Goal: Information Seeking & Learning: Learn about a topic

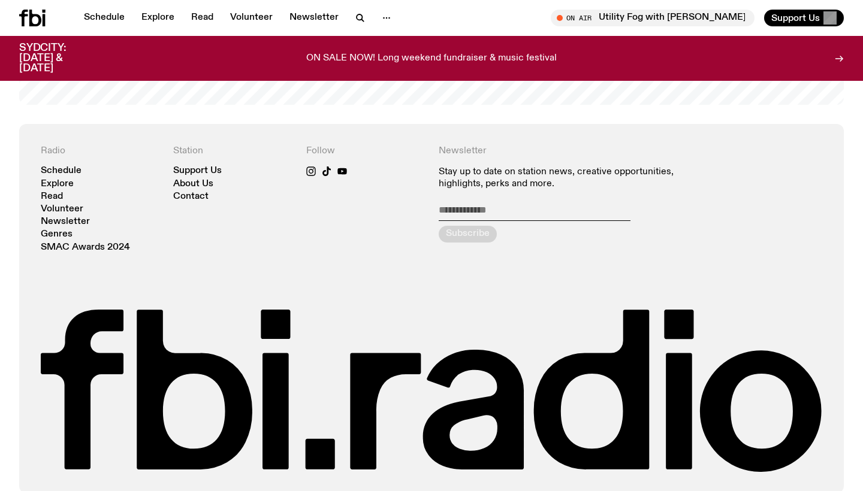
scroll to position [2576, 0]
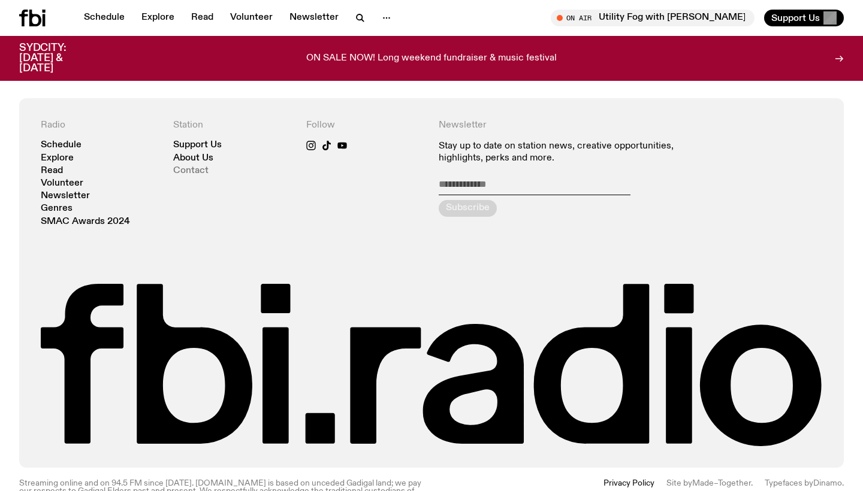
click at [192, 167] on link "Contact" at bounding box center [190, 171] width 35 height 9
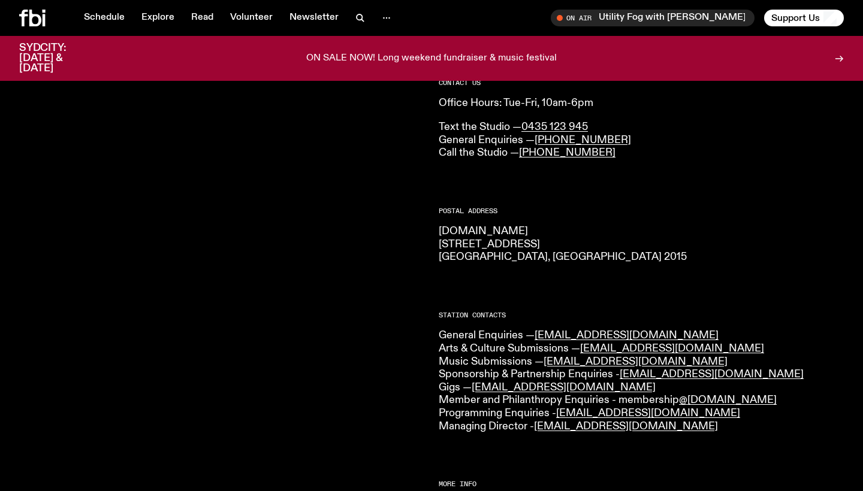
scroll to position [108, 0]
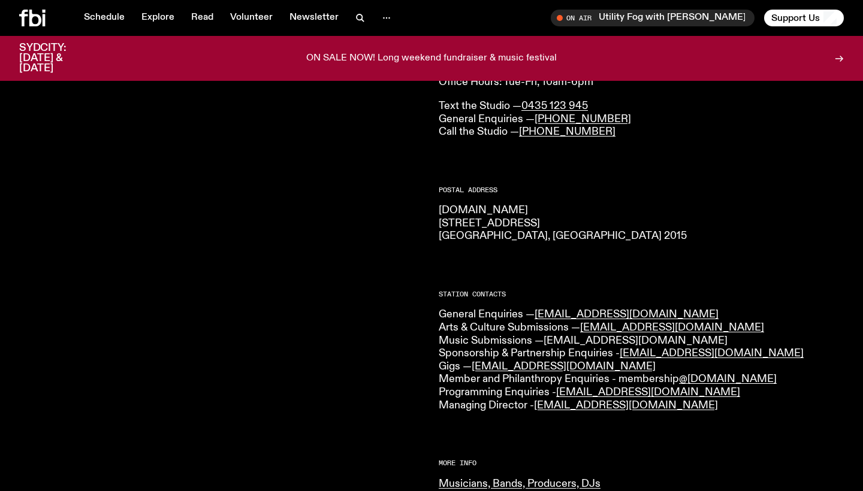
drag, startPoint x: 658, startPoint y: 340, endPoint x: 546, endPoint y: 339, distance: 111.5
click at [546, 339] on p "General Enquiries — [EMAIL_ADDRESS][DOMAIN_NAME] Arts & Culture Submissions — […" at bounding box center [641, 361] width 405 height 104
copy p "Music Submissions — [EMAIL_ADDRESS][DOMAIN_NAME]"
click at [108, 18] on link "Schedule" at bounding box center [104, 18] width 55 height 17
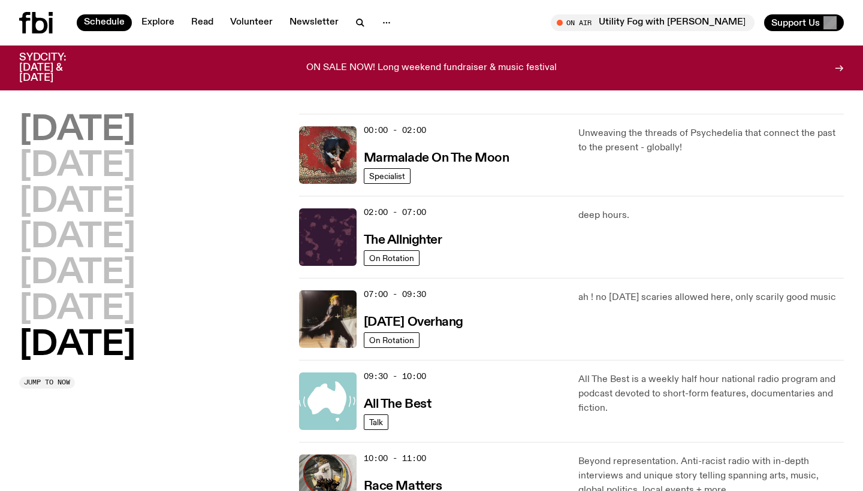
click at [101, 129] on h2 "[DATE]" at bounding box center [77, 131] width 116 height 34
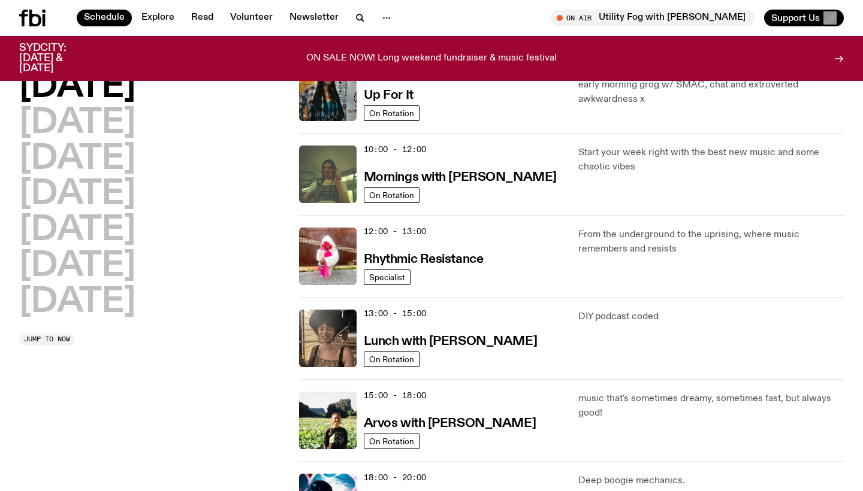
scroll to position [133, 0]
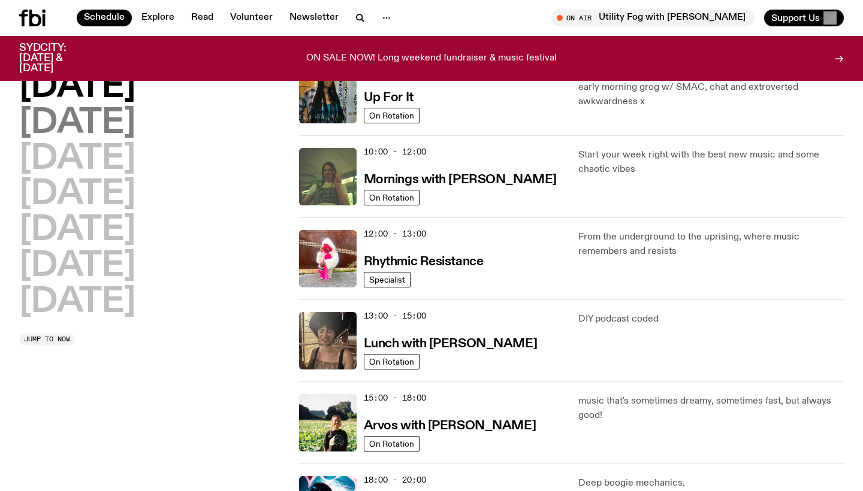
click at [122, 123] on h2 "[DATE]" at bounding box center [77, 124] width 116 height 34
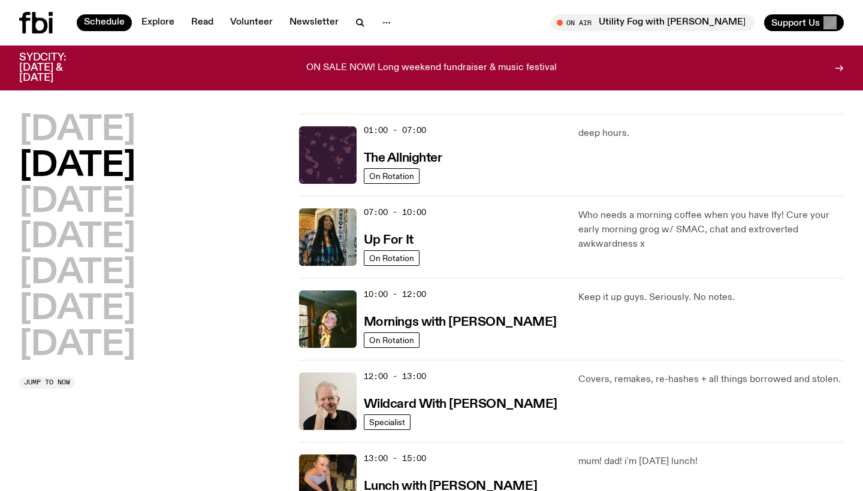
scroll to position [0, 0]
click at [135, 210] on h2 "[DATE]" at bounding box center [77, 203] width 116 height 34
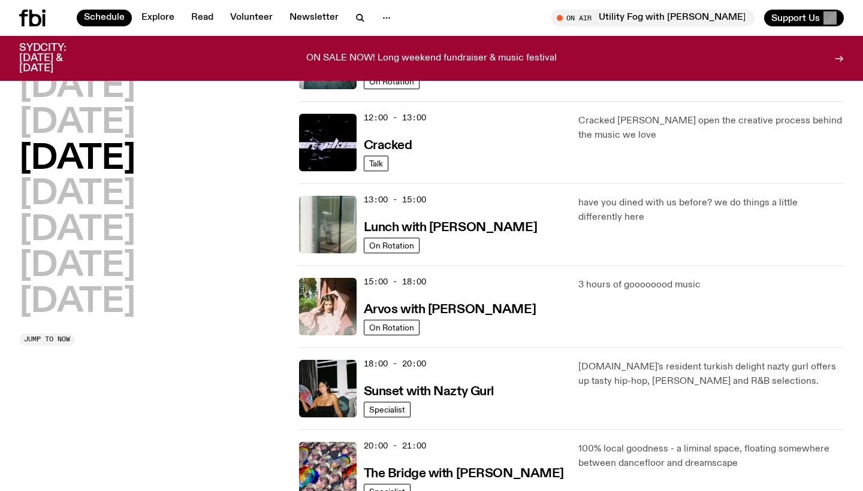
scroll to position [253, 0]
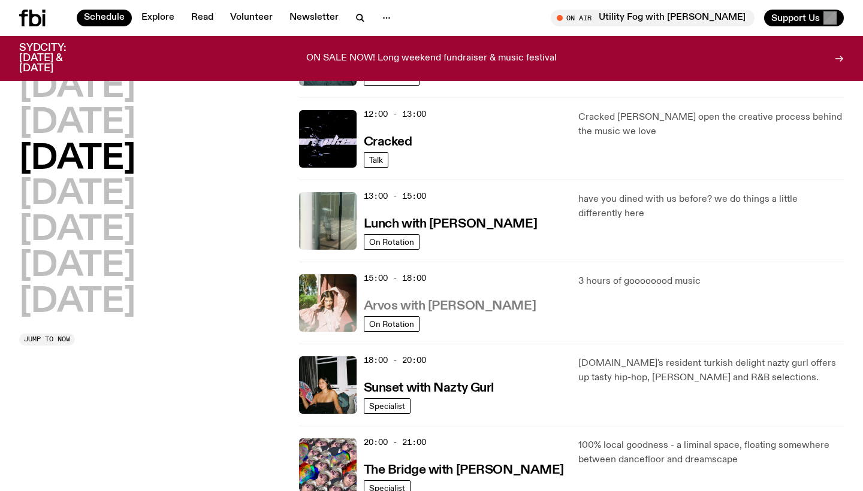
click at [497, 302] on h3 "Arvos with [PERSON_NAME]" at bounding box center [450, 306] width 172 height 13
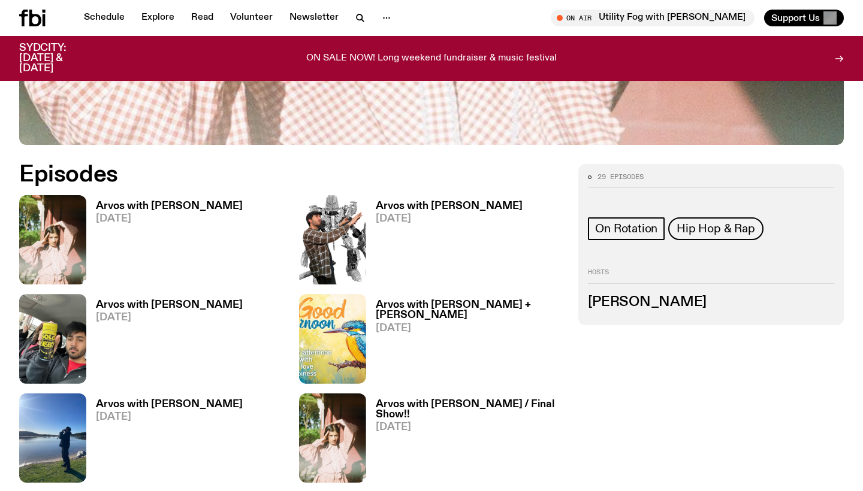
scroll to position [443, 0]
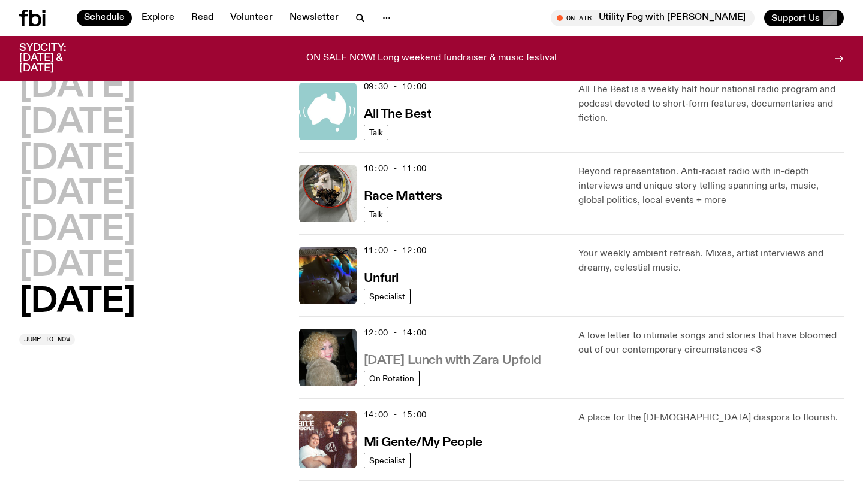
click at [471, 362] on h3 "[DATE] Lunch with Zara Upfold" at bounding box center [452, 361] width 177 height 13
click at [111, 274] on h2 "[DATE]" at bounding box center [77, 267] width 116 height 34
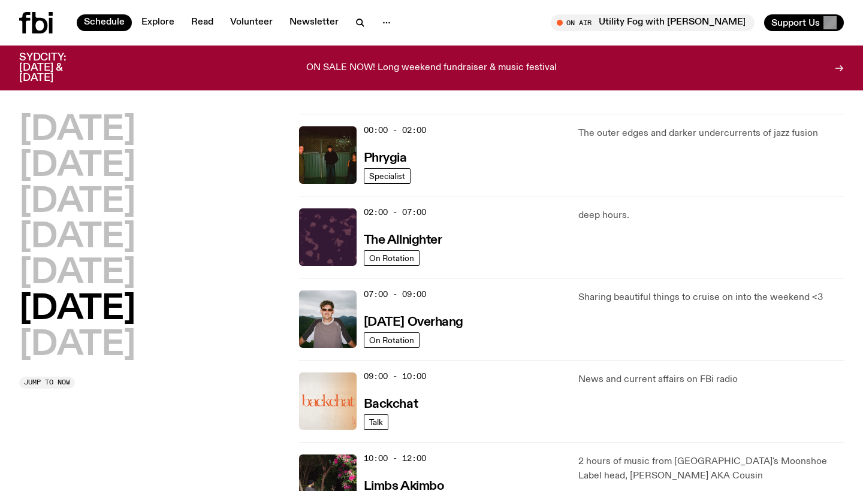
scroll to position [-1, 0]
click at [99, 278] on h2 "[DATE]" at bounding box center [77, 274] width 116 height 34
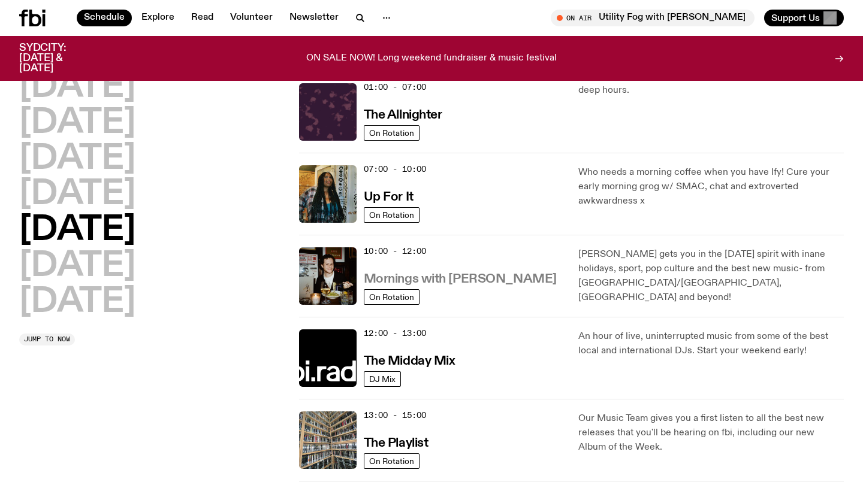
scroll to position [28, 0]
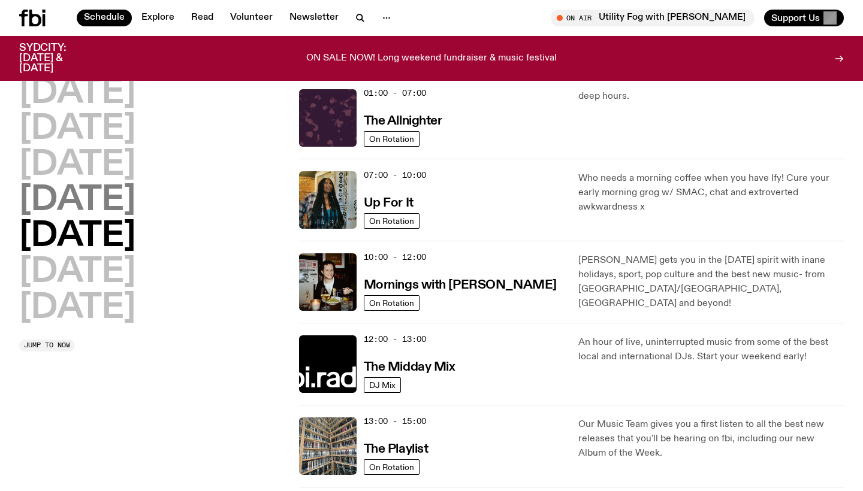
click at [62, 209] on h2 "[DATE]" at bounding box center [77, 201] width 116 height 34
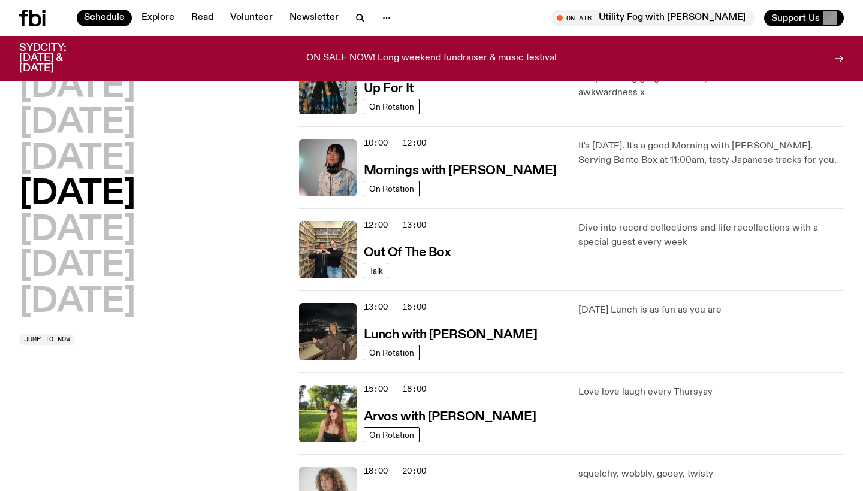
scroll to position [288, 0]
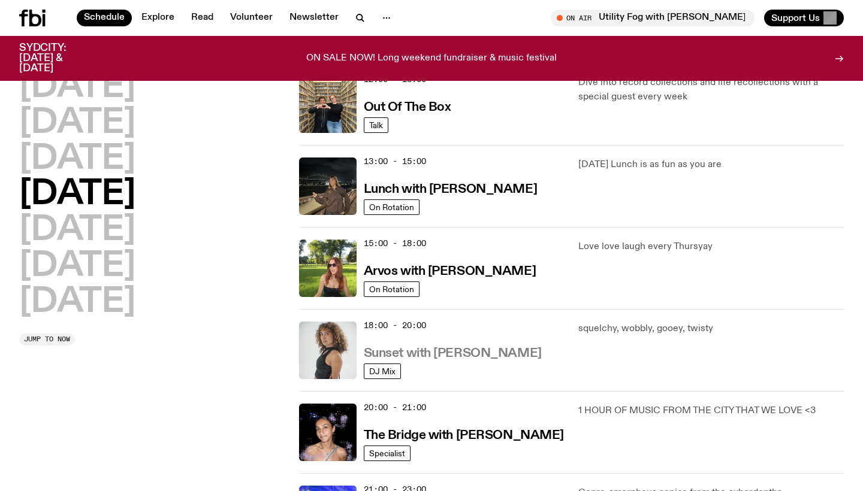
click at [443, 352] on h3 "Sunset with [PERSON_NAME]" at bounding box center [453, 354] width 178 height 13
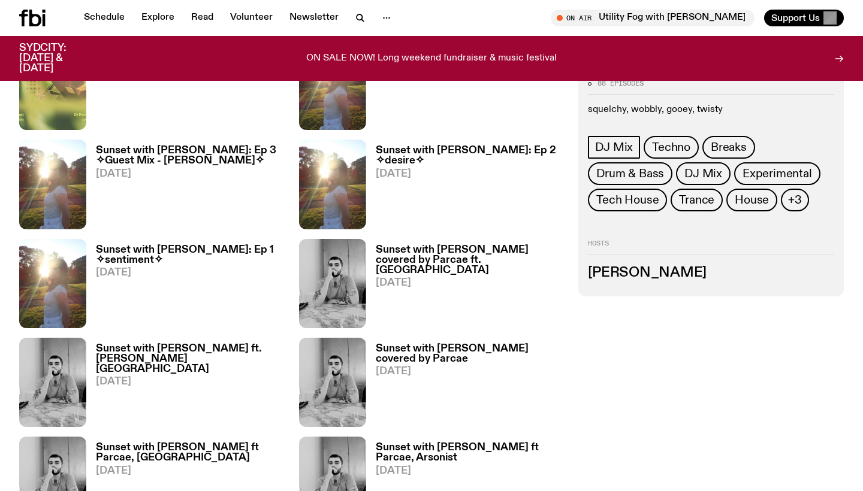
scroll to position [842, 0]
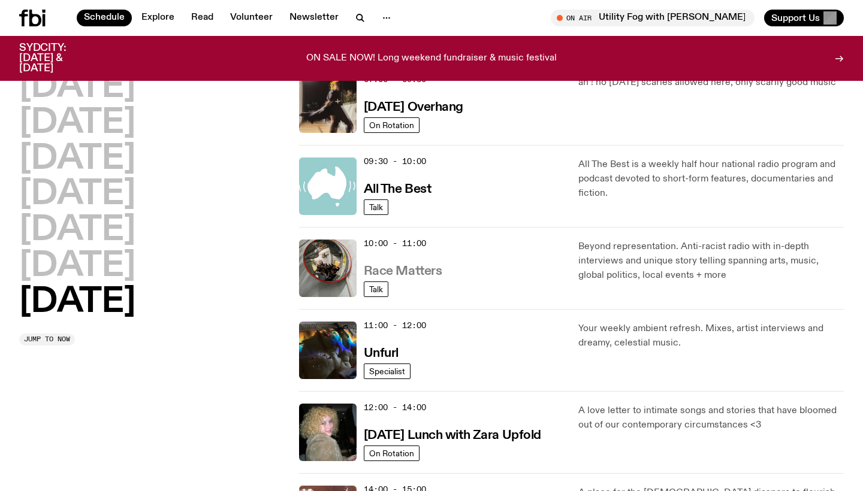
scroll to position [59, 0]
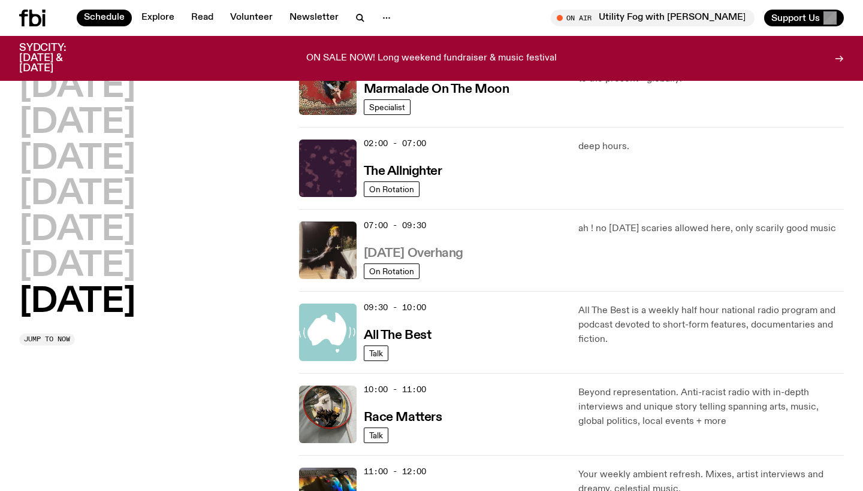
click at [454, 256] on h3 "[DATE] Overhang" at bounding box center [413, 253] width 99 height 13
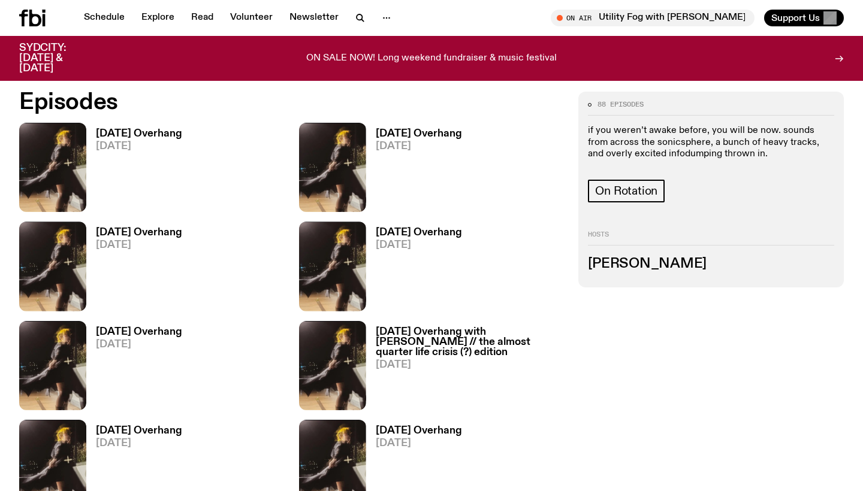
scroll to position [534, 0]
